Goal: Task Accomplishment & Management: Manage account settings

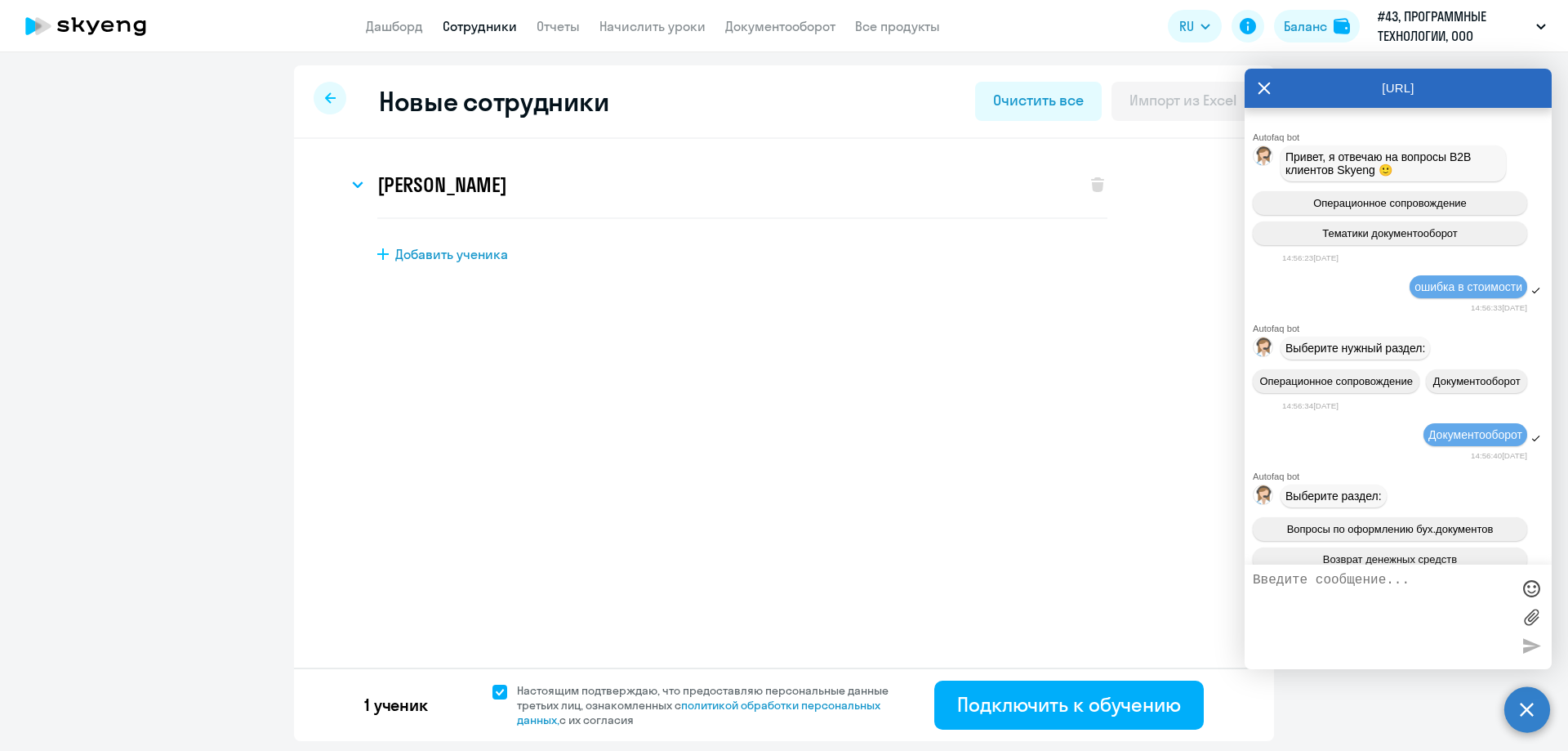
select select "english_adult_not_native_speaker"
select select "7"
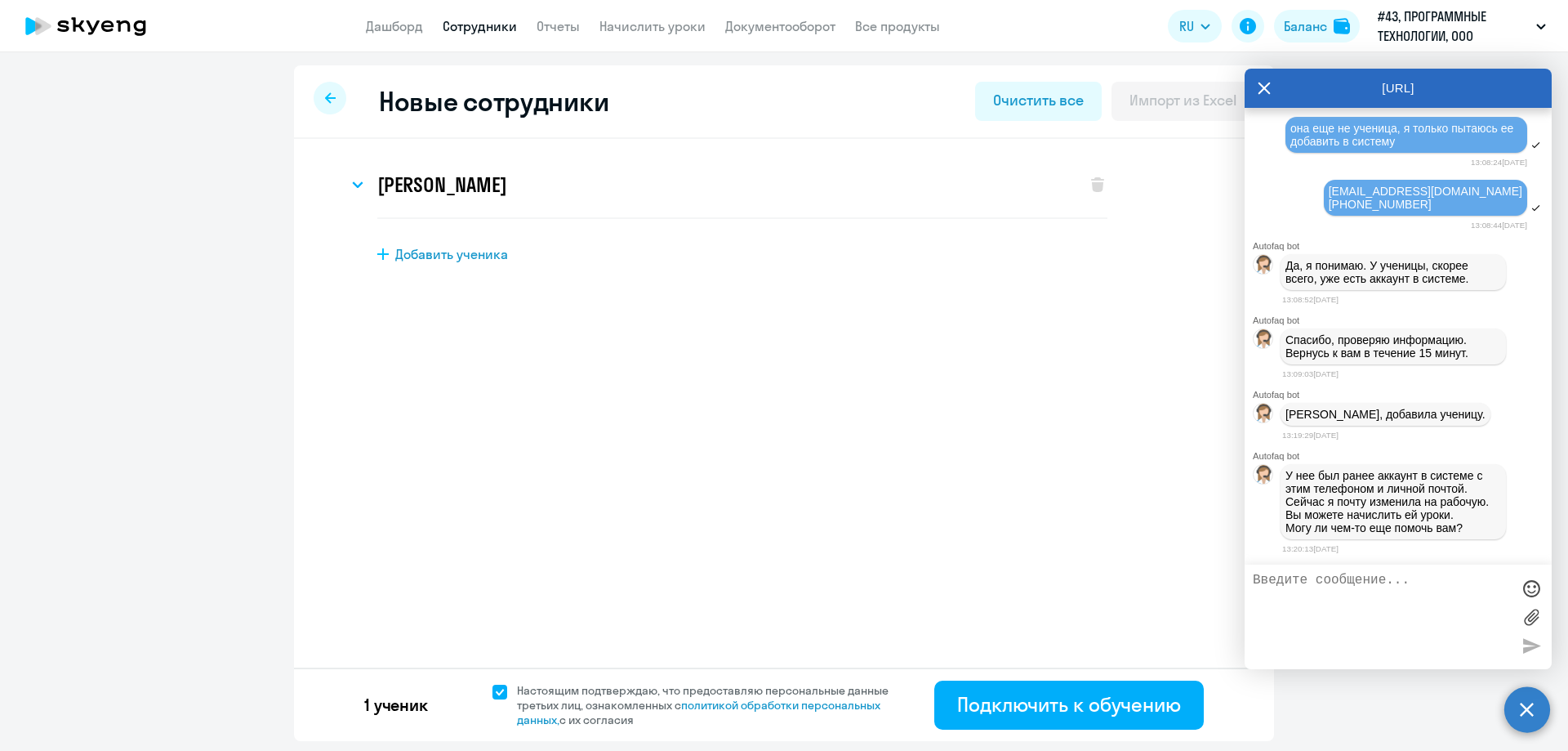
click at [1377, 597] on textarea at bounding box center [1381, 616] width 258 height 88
type textarea "все, спасибо"
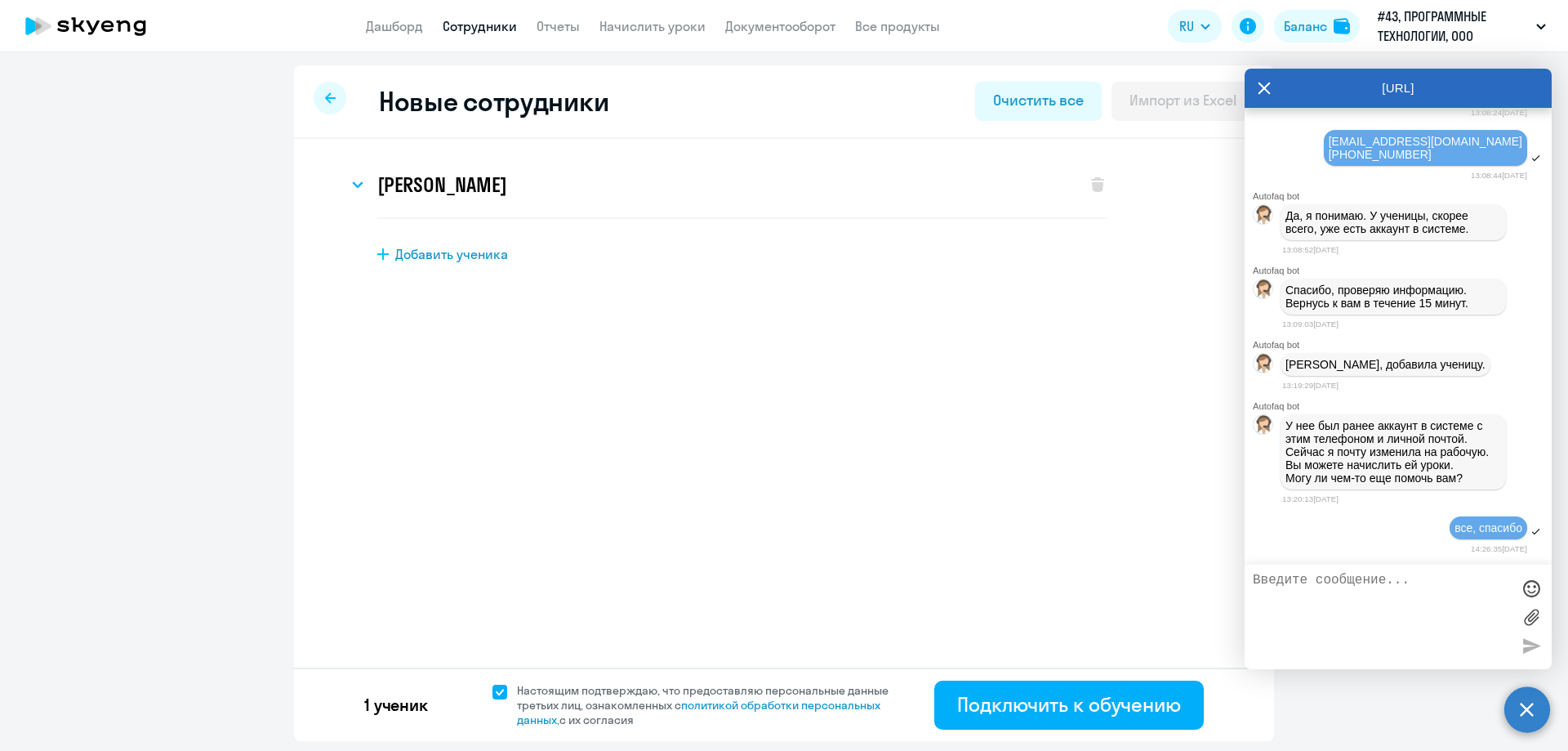
scroll to position [9898, 0]
click at [1263, 78] on icon at bounding box center [1263, 88] width 13 height 39
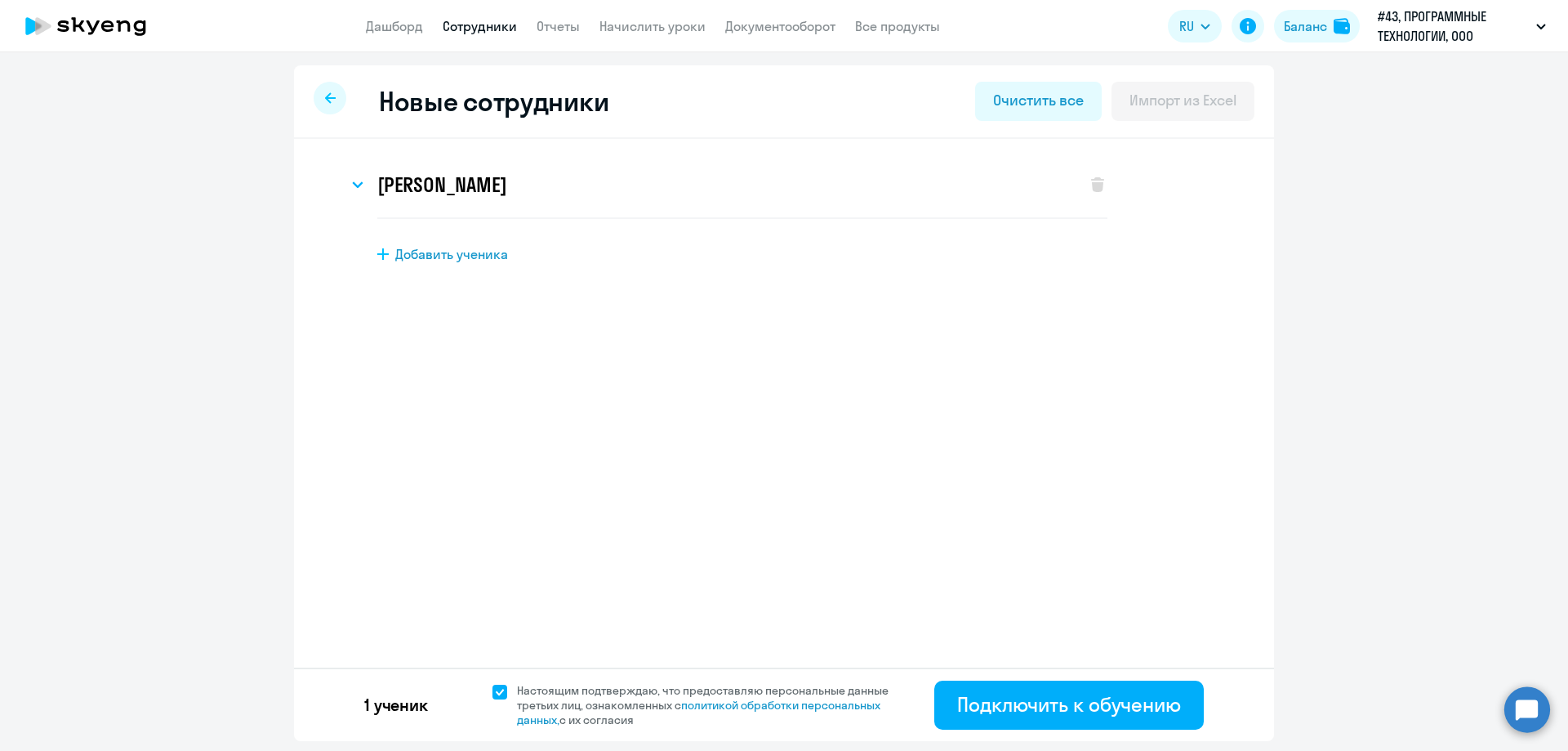
click at [718, 443] on div "Новые сотрудники Очистить все Импорт из Excel [PERSON_NAME] Имя и отчество* Доб…" at bounding box center [784, 403] width 980 height 676
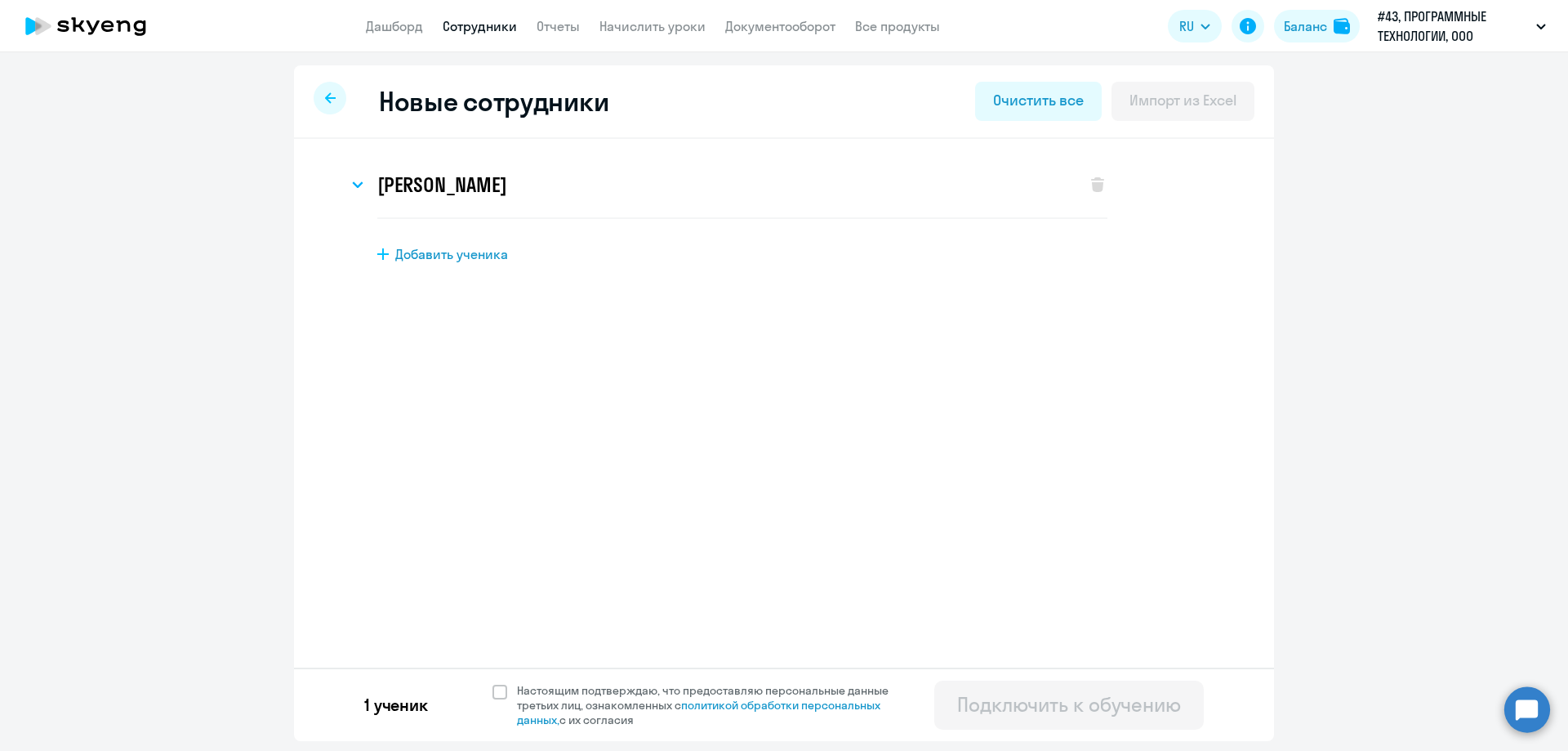
select select "english_adult_not_native_speaker"
select select "7"
click at [399, 29] on link "Дашборд" at bounding box center [394, 25] width 58 height 16
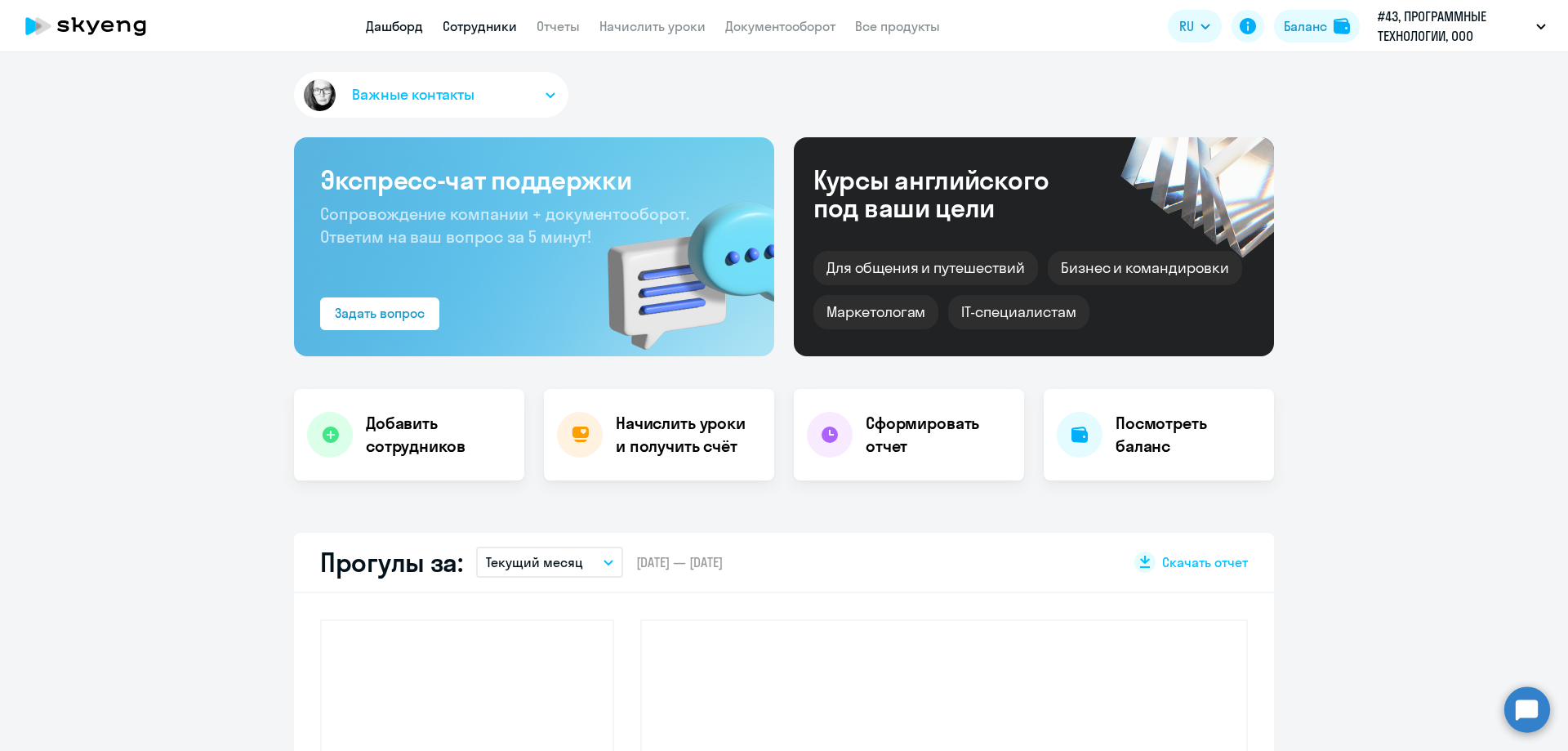
click at [500, 31] on link "Сотрудники" at bounding box center [480, 25] width 74 height 16
select select "30"
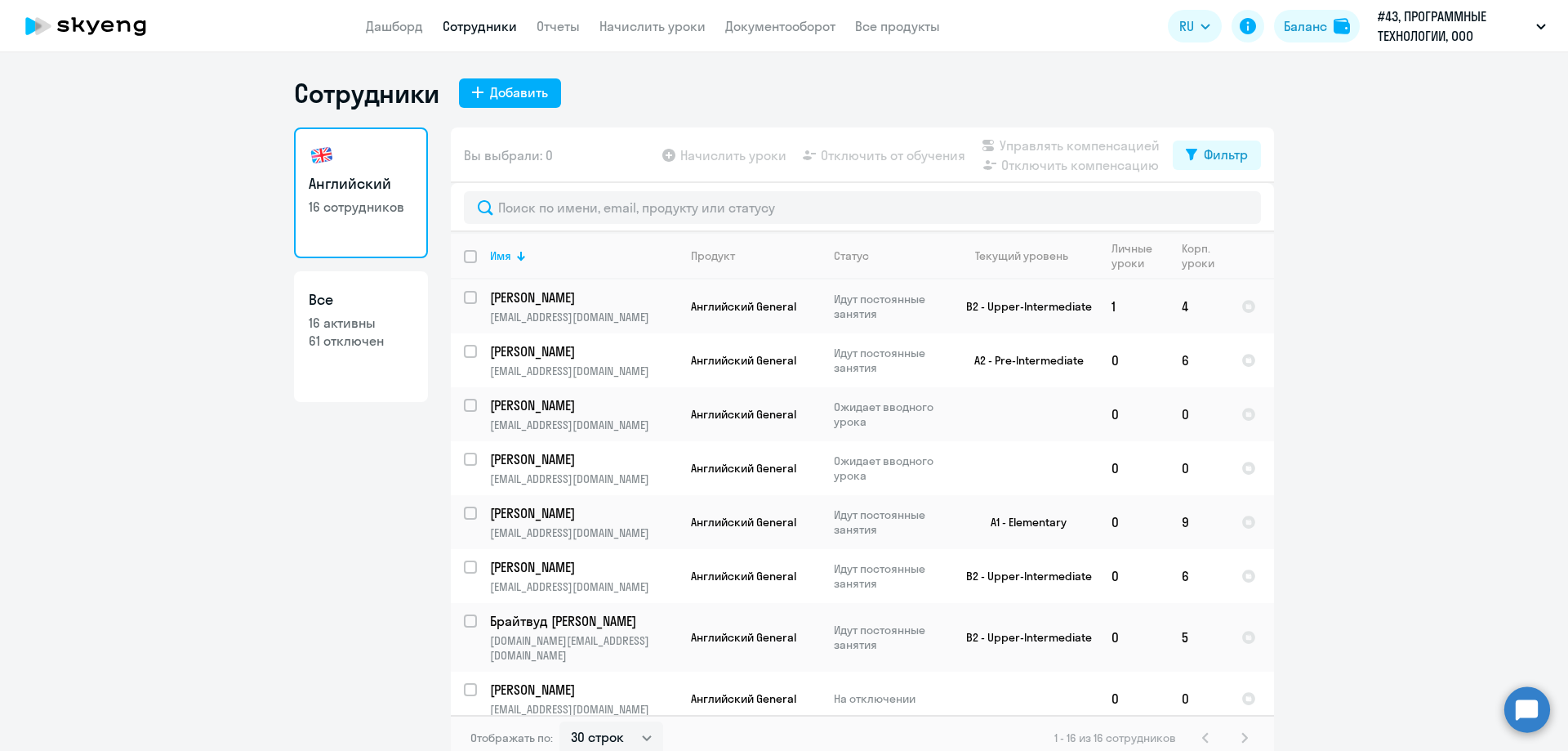
scroll to position [468, 0]
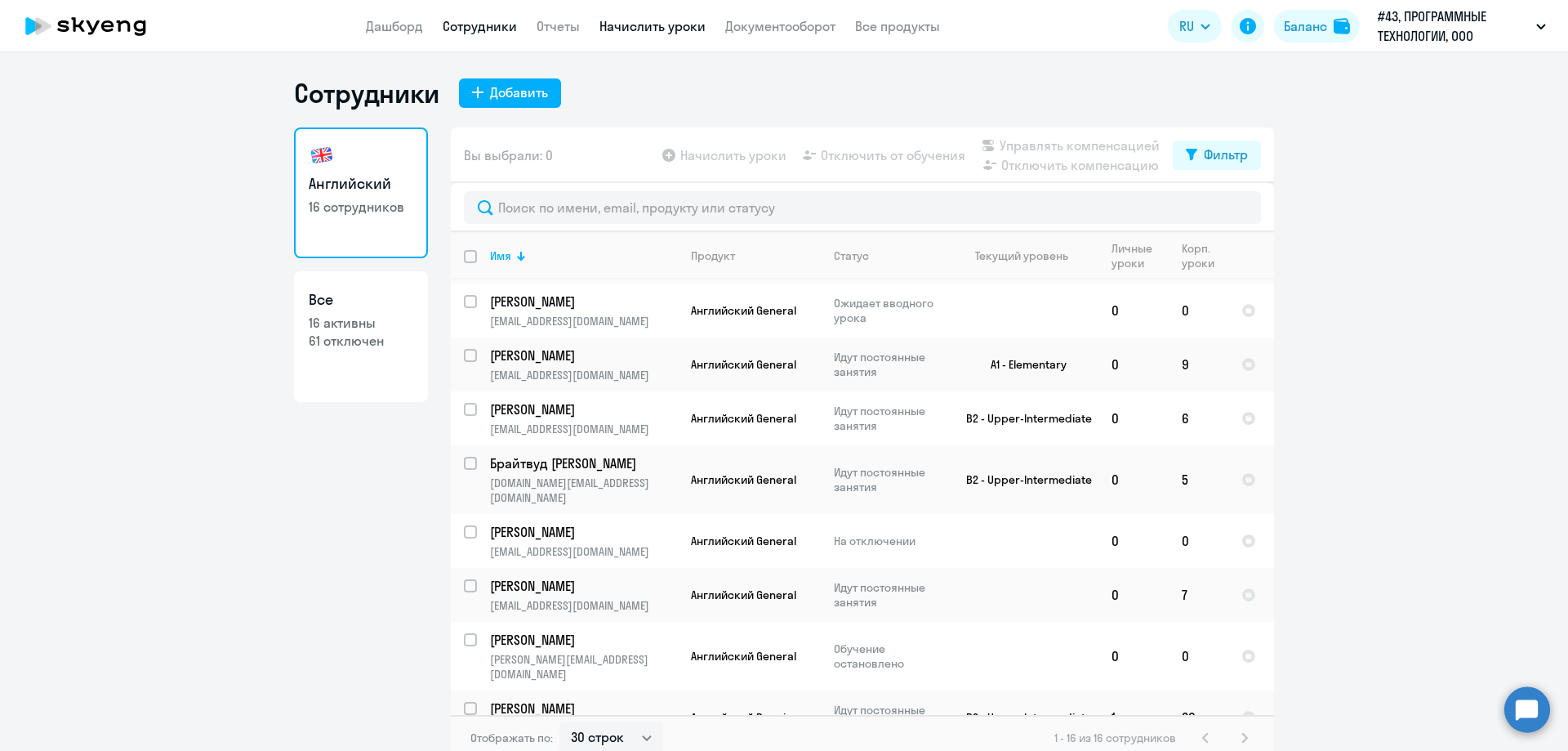
click at [678, 22] on link "Начислить уроки" at bounding box center [652, 25] width 106 height 16
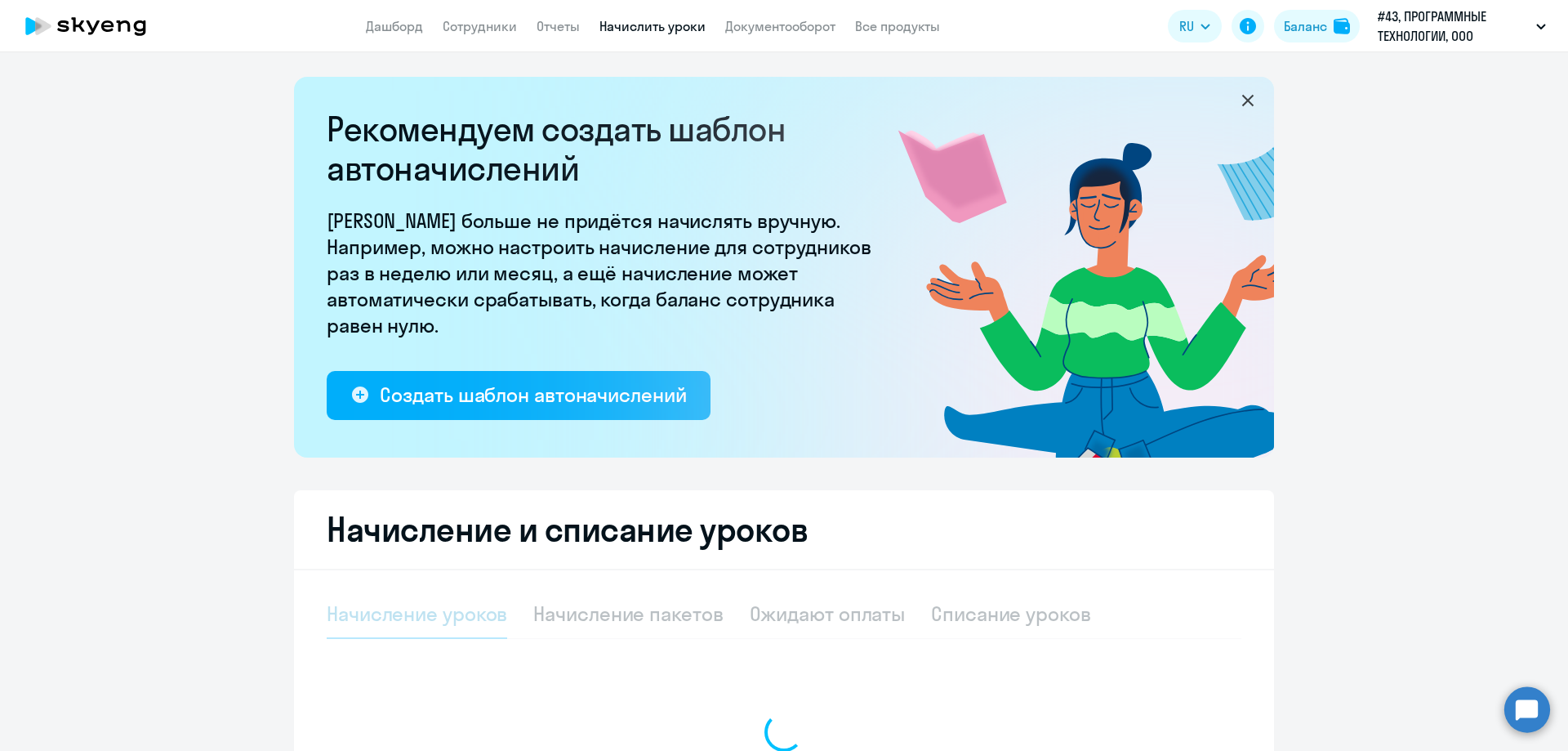
select select "10"
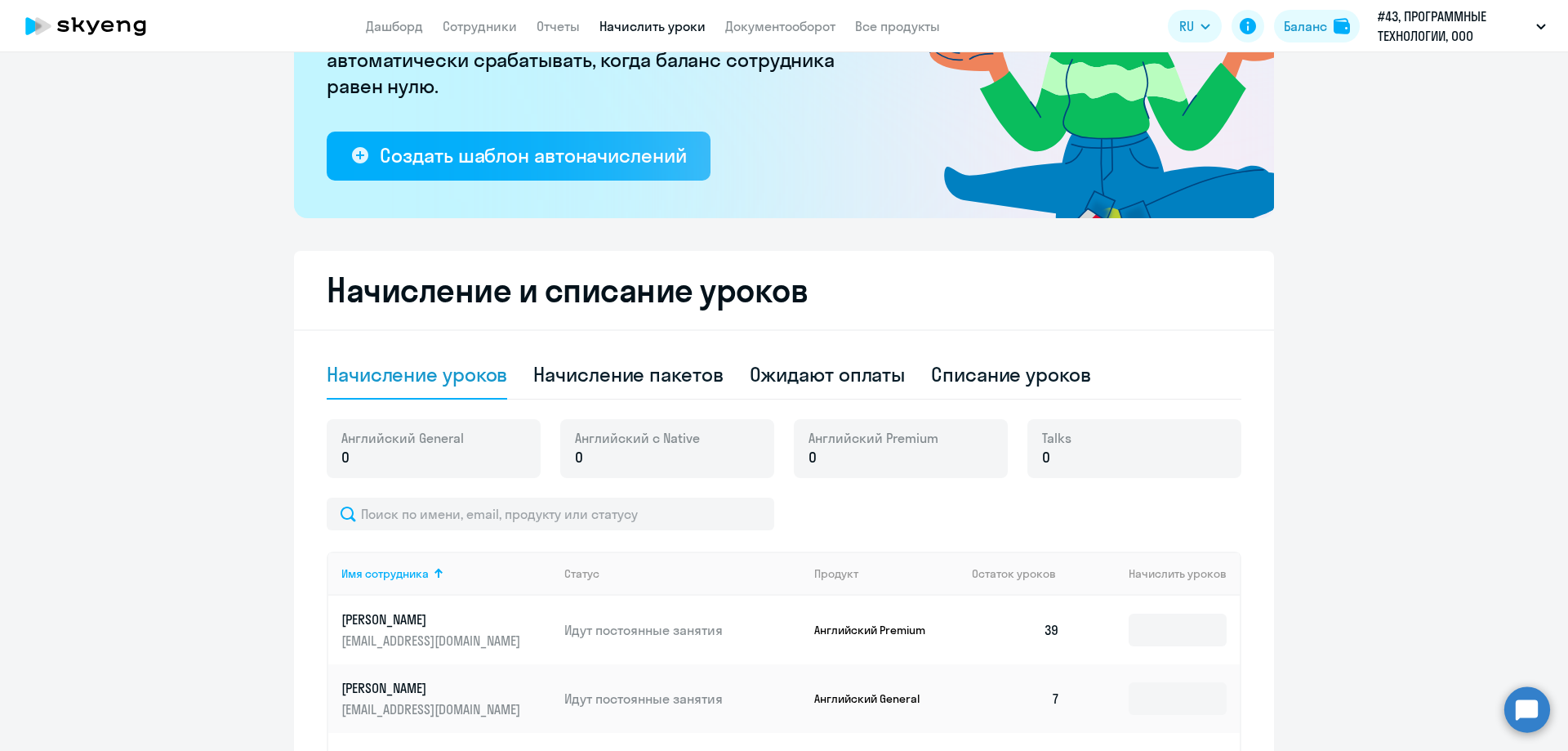
scroll to position [245, 0]
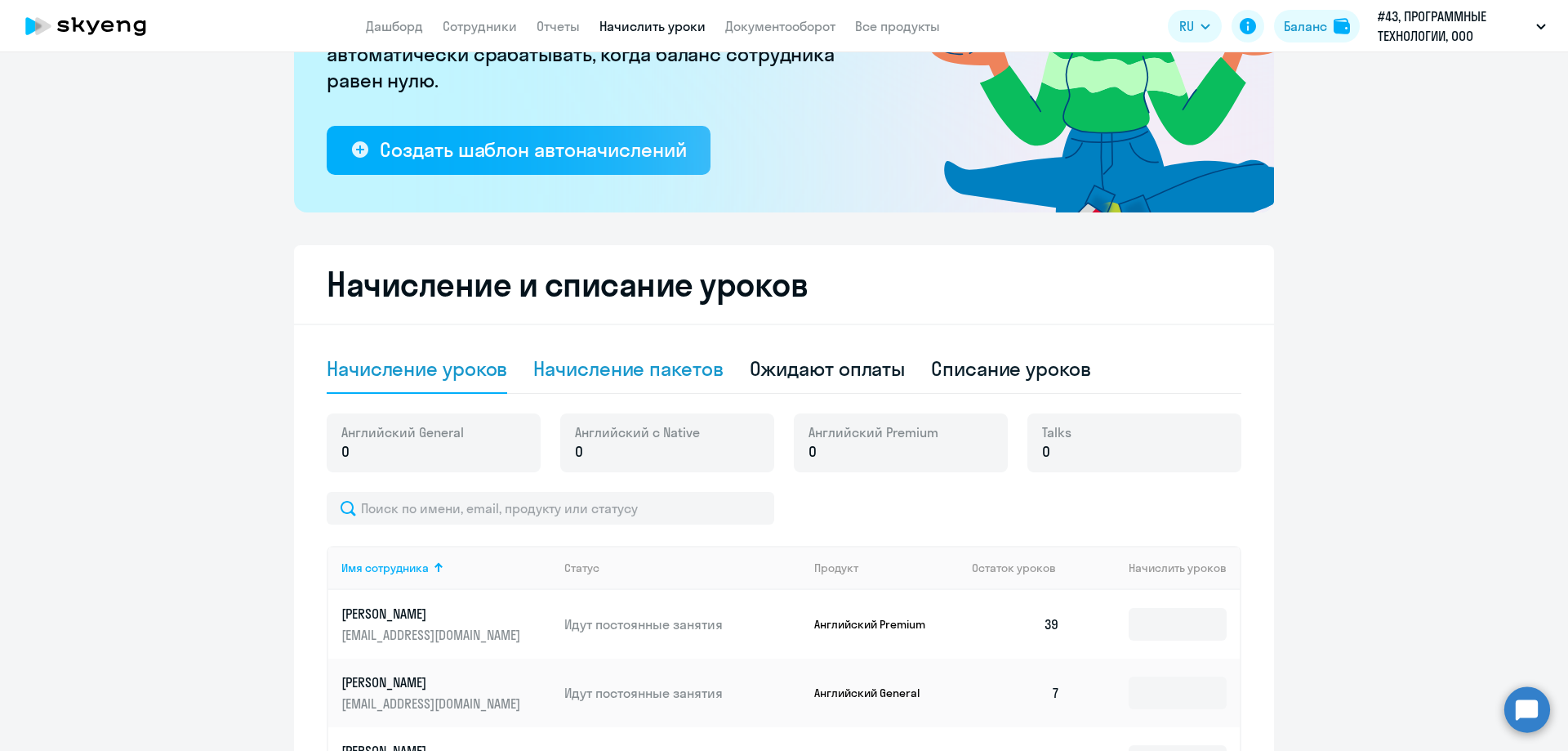
click at [654, 362] on div "Начисление пакетов" at bounding box center [628, 368] width 190 height 26
select select "10"
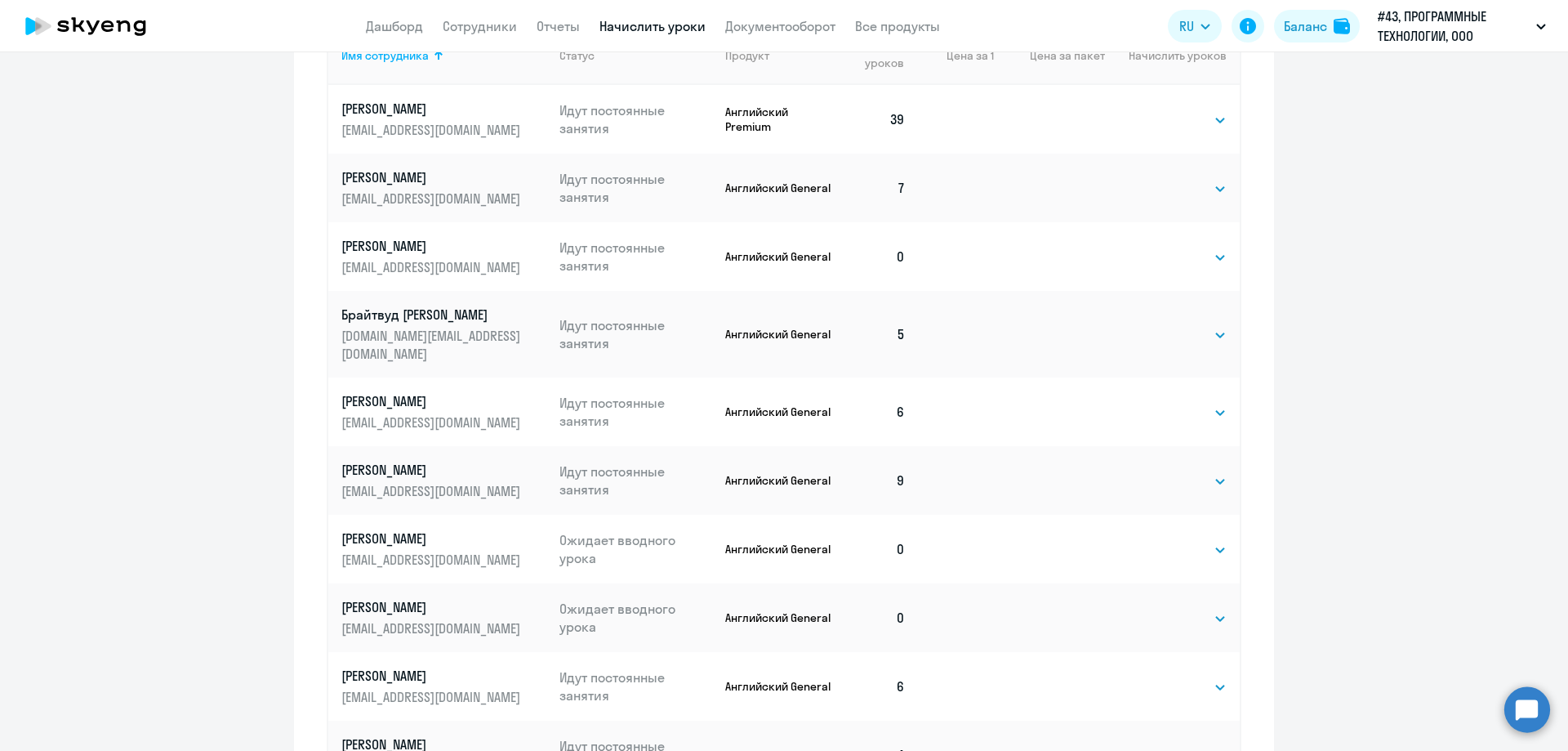
scroll to position [898, 0]
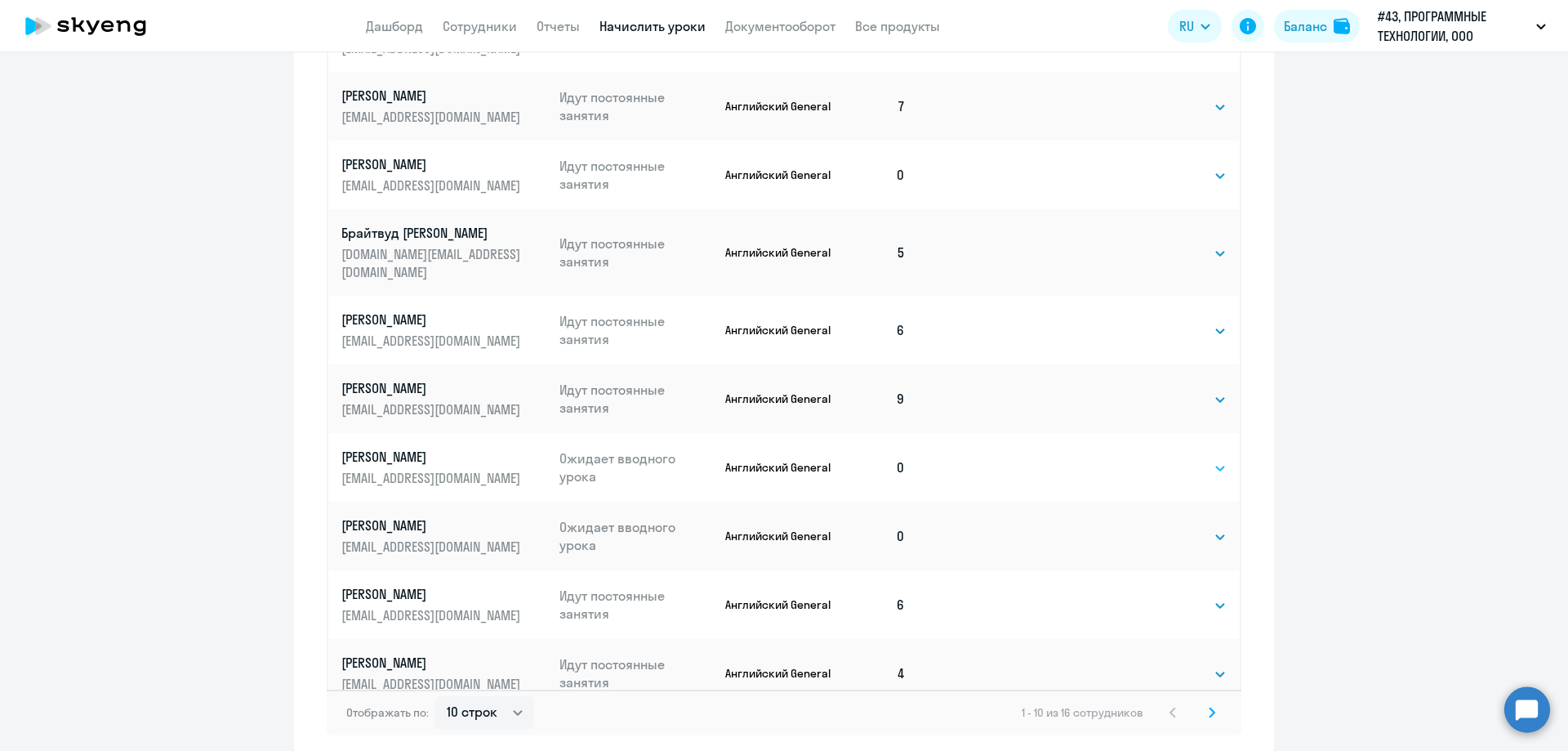
click at [1193, 458] on select "Выбрать 4 8 16 32 64 96 128" at bounding box center [1192, 467] width 67 height 19
select select "32"
click at [1159, 458] on select "Выбрать 4 8 16 32 64 96 128" at bounding box center [1192, 467] width 67 height 19
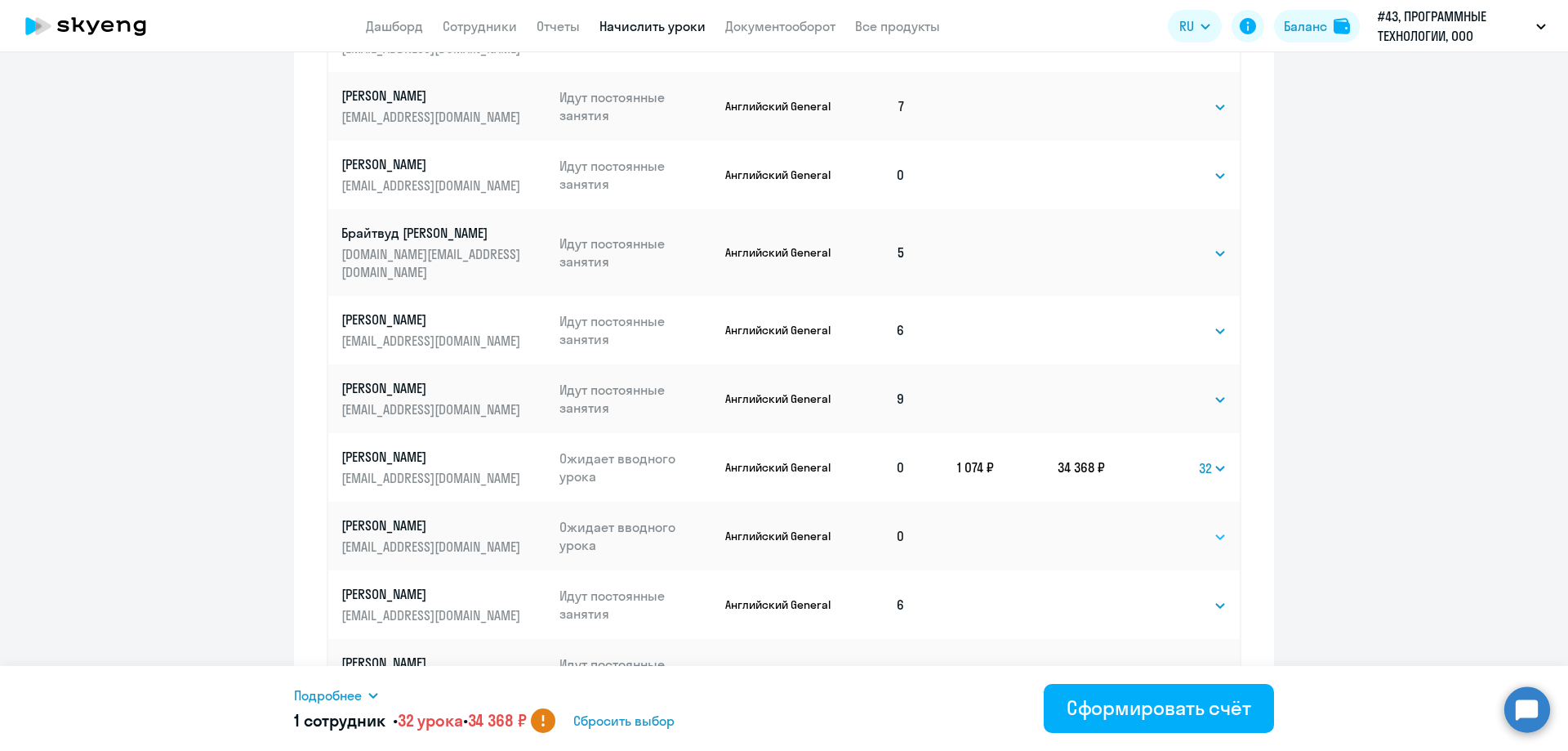
click at [1196, 527] on select "Выбрать 4 8 16 32 64 96 128" at bounding box center [1192, 536] width 67 height 19
select select "16"
click at [1159, 527] on select "Выбрать 4 8 16 32 64 96 128" at bounding box center [1192, 536] width 67 height 19
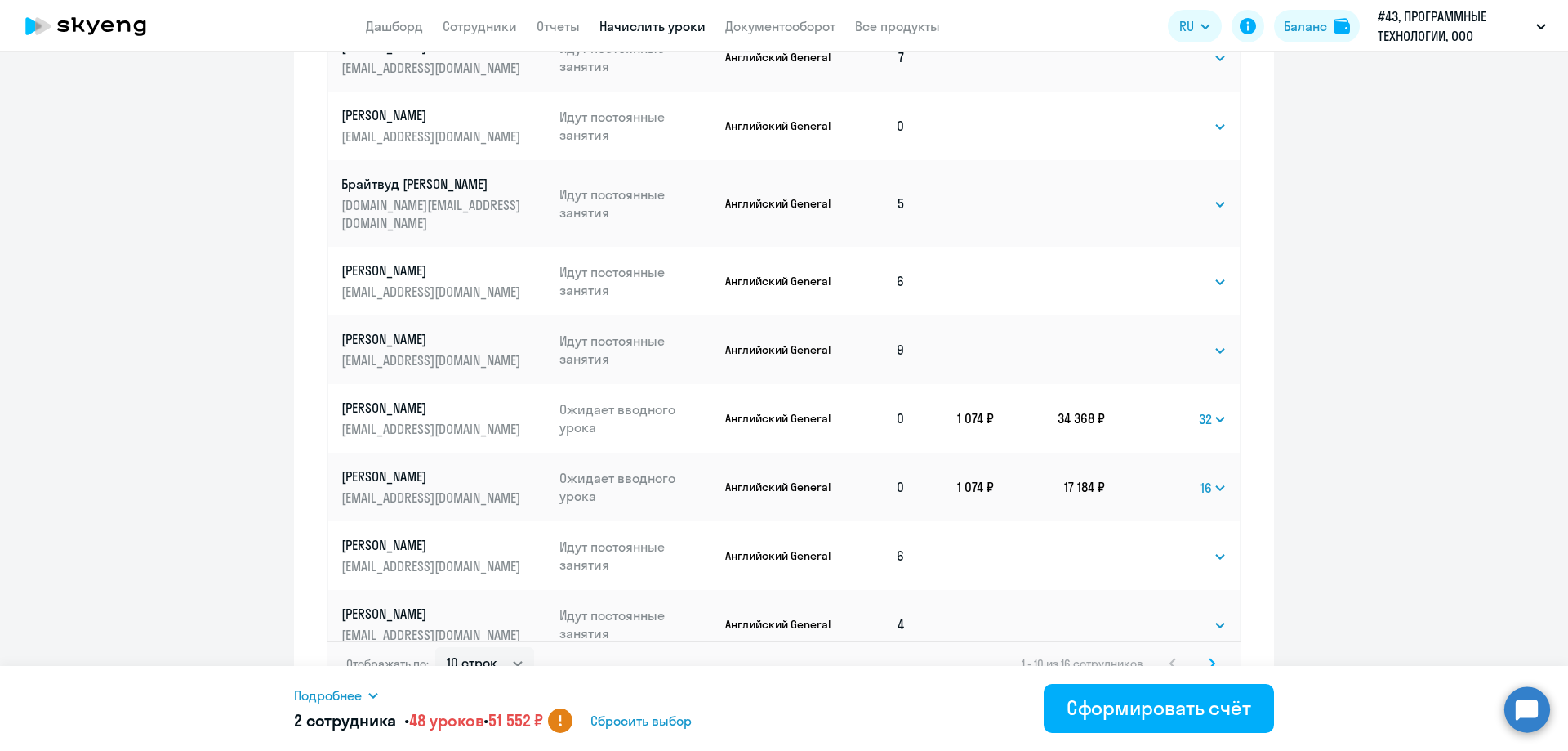
scroll to position [975, 0]
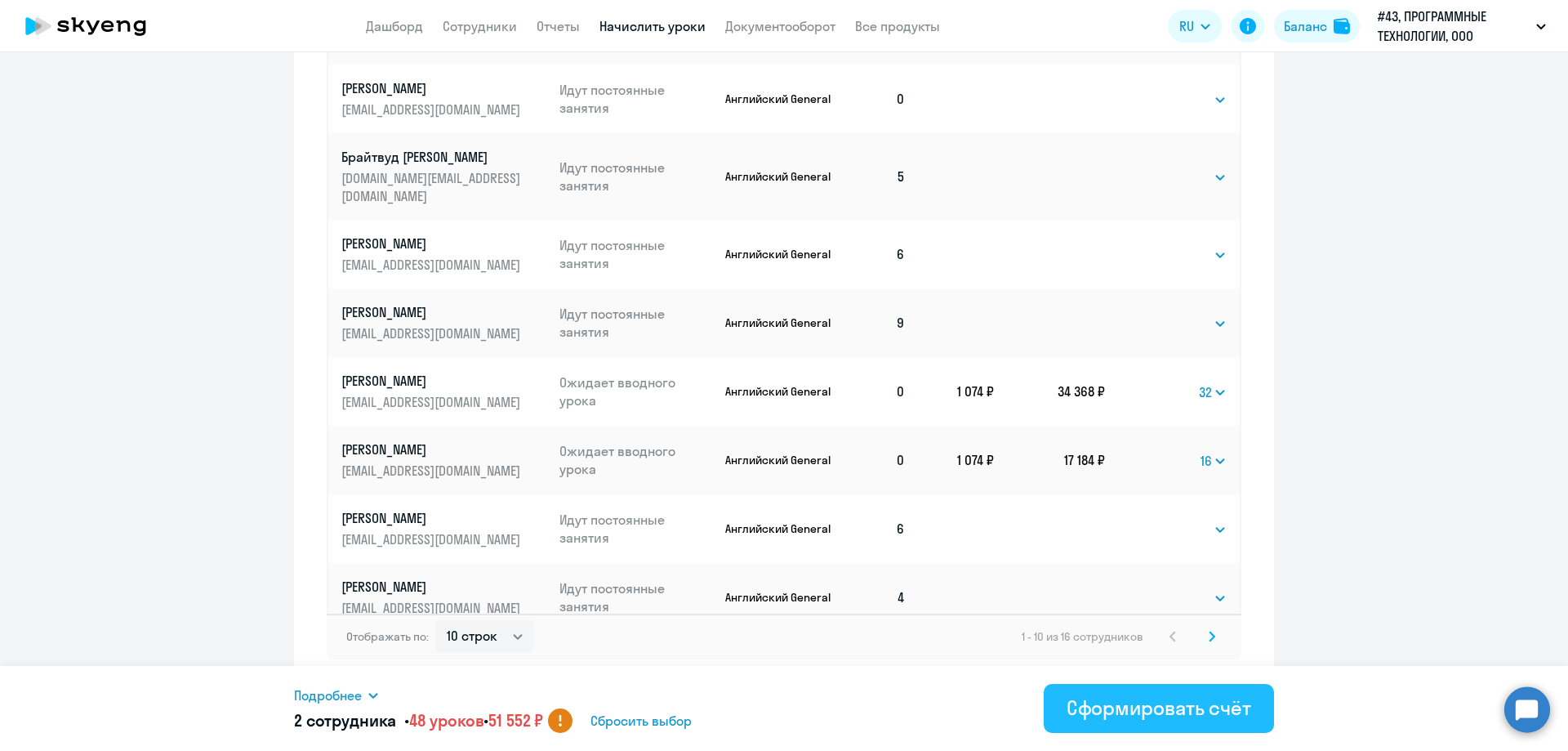
click at [1132, 717] on div "Сформировать счёт" at bounding box center [1158, 707] width 184 height 26
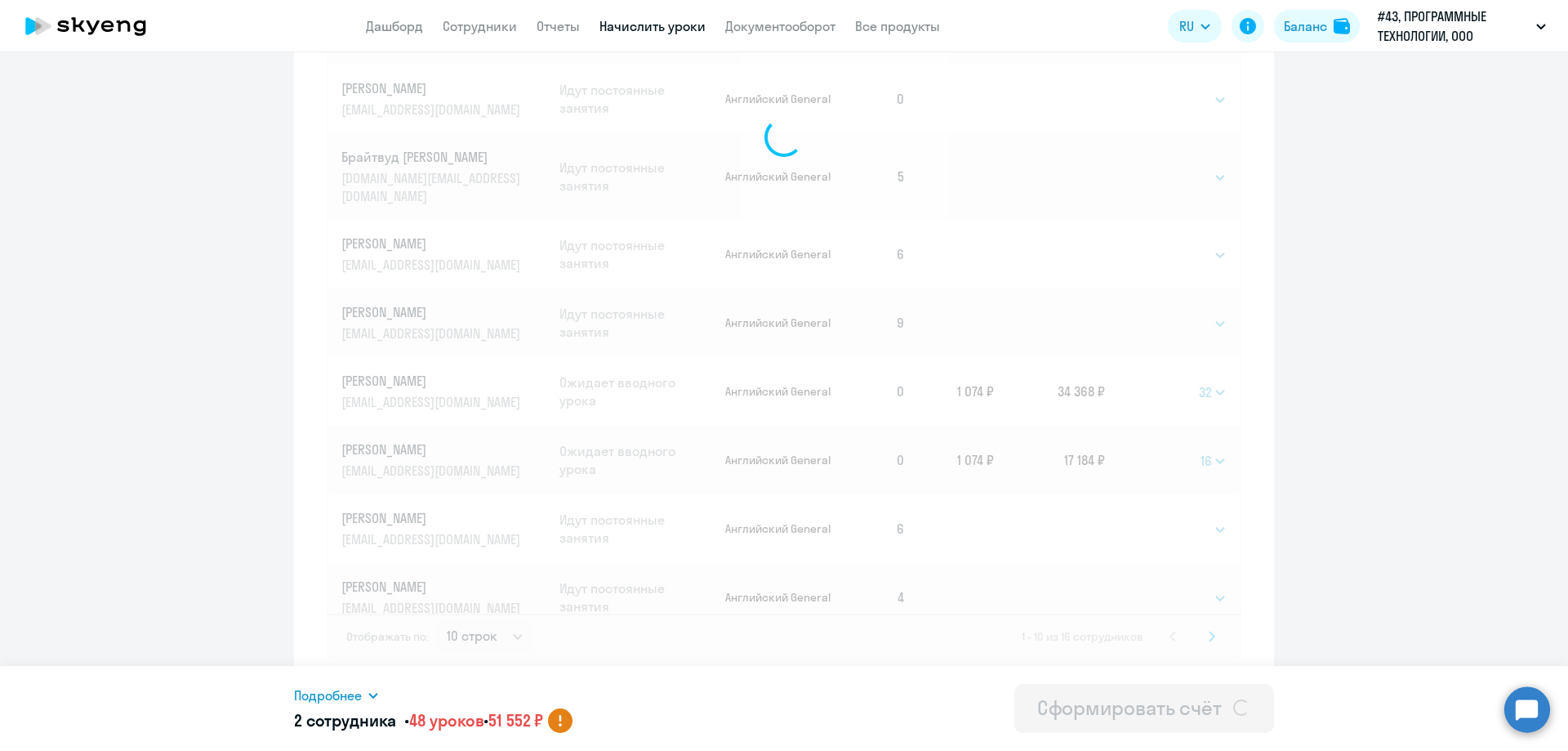
select select
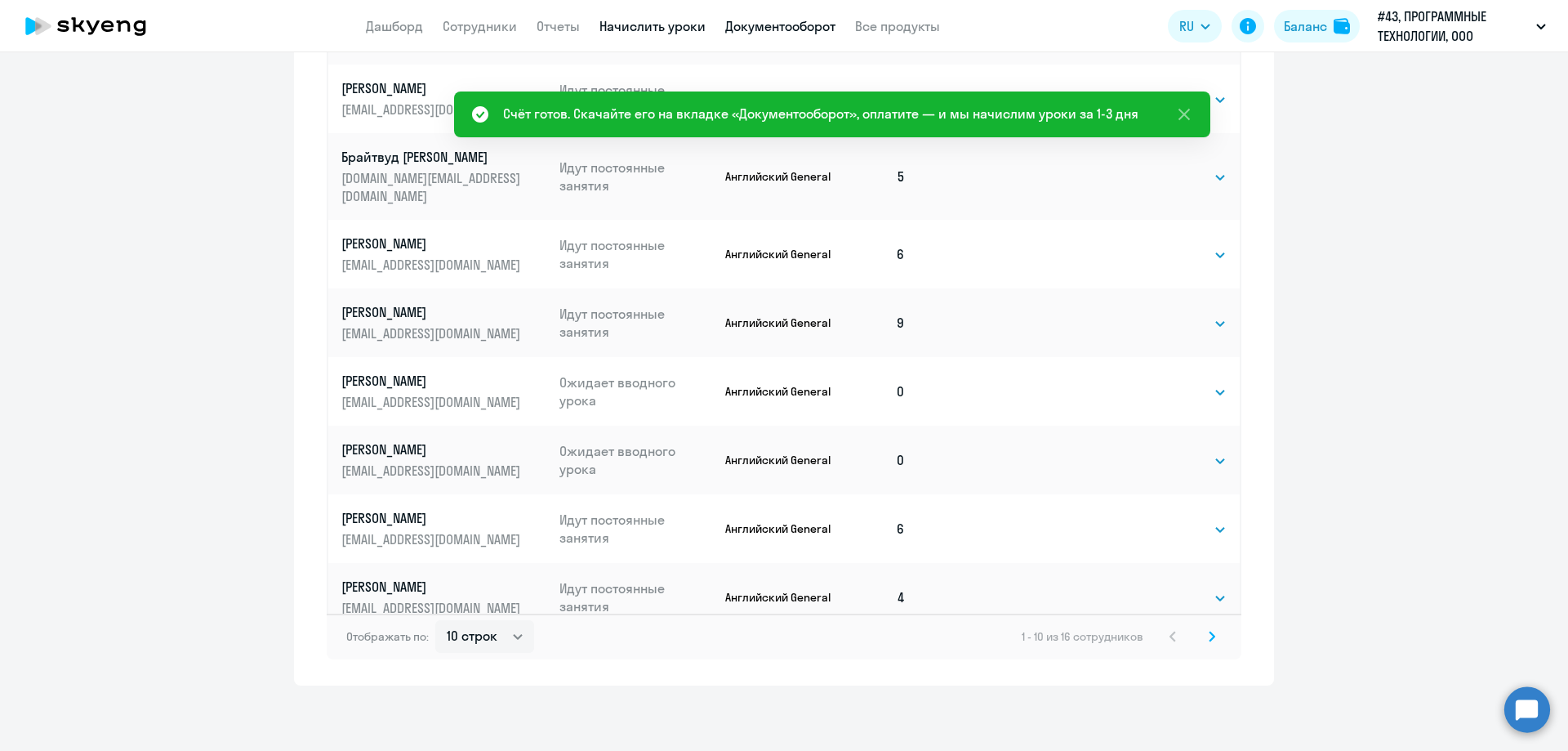
click at [756, 28] on link "Документооборот" at bounding box center [780, 25] width 110 height 16
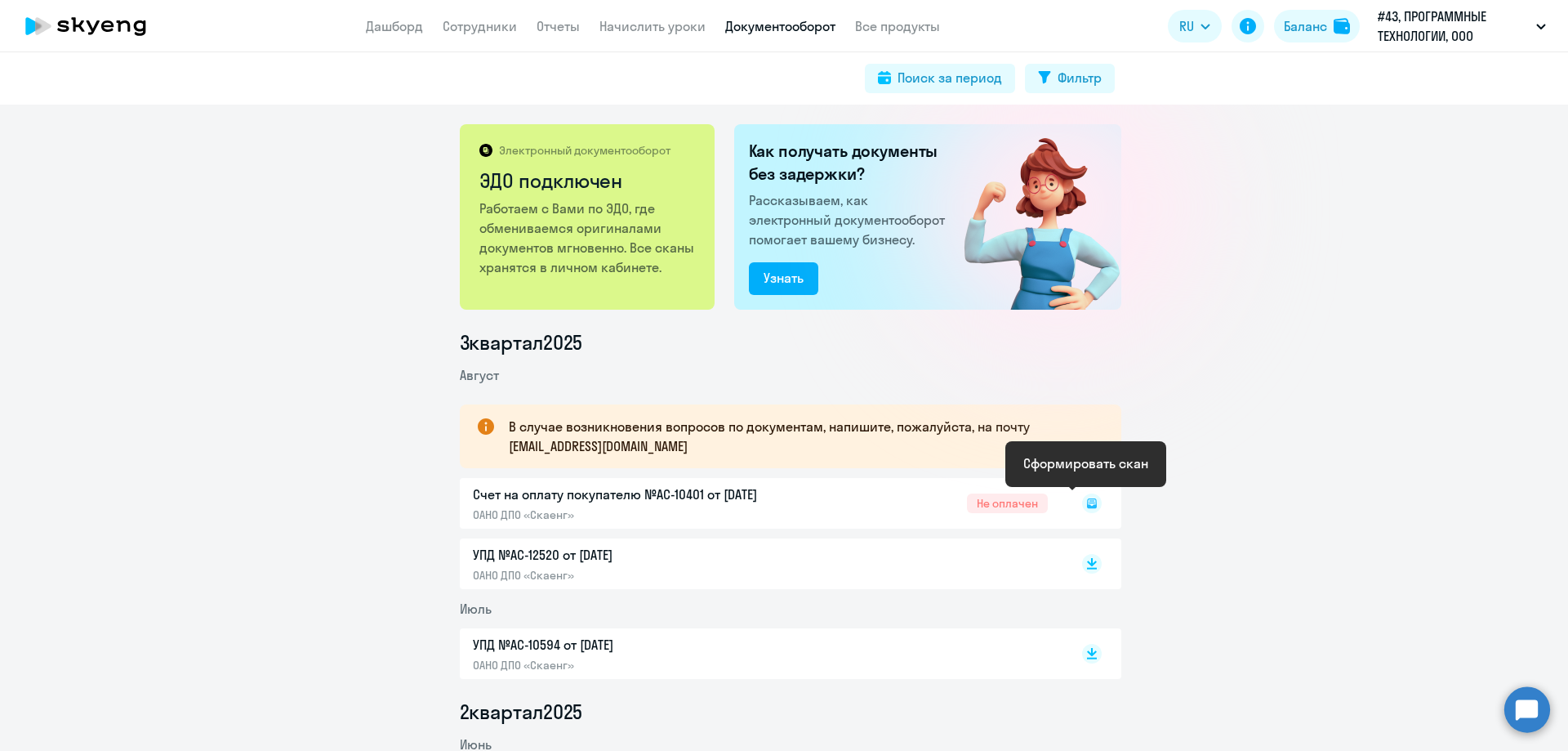
click at [1085, 509] on rect at bounding box center [1091, 503] width 19 height 19
click at [1082, 509] on rect at bounding box center [1091, 503] width 19 height 19
